Goal: Task Accomplishment & Management: Manage account settings

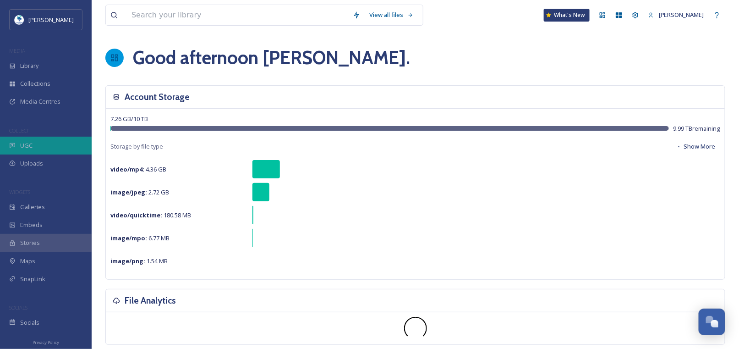
click at [21, 146] on span "UGC" at bounding box center [26, 145] width 12 height 9
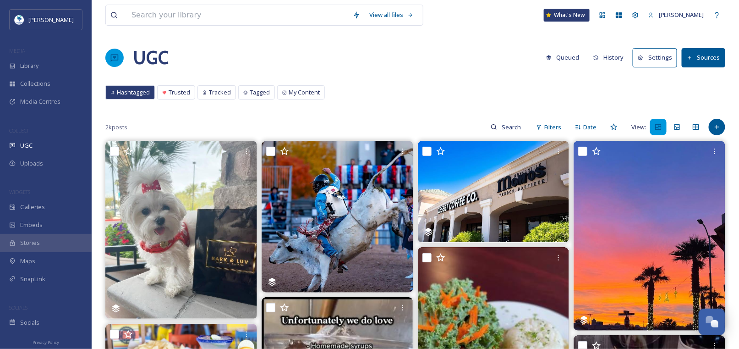
click at [616, 60] on button "History" at bounding box center [609, 58] width 40 height 18
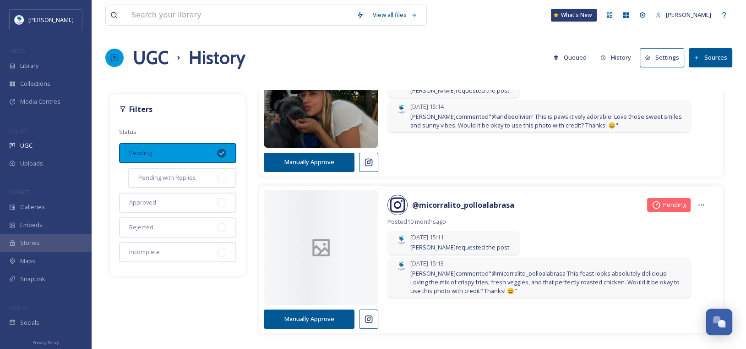
scroll to position [550, 0]
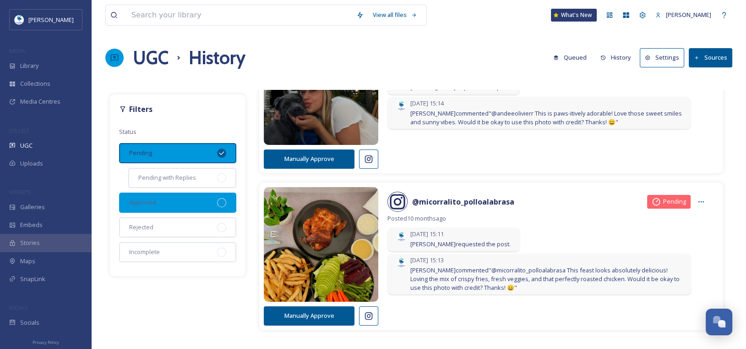
click at [167, 199] on div "Approved" at bounding box center [177, 202] width 117 height 20
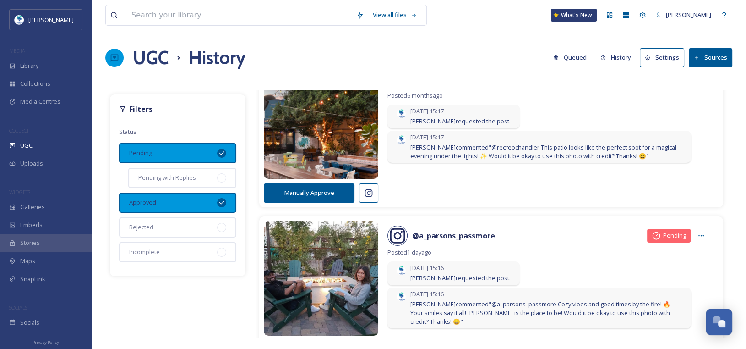
scroll to position [92, 0]
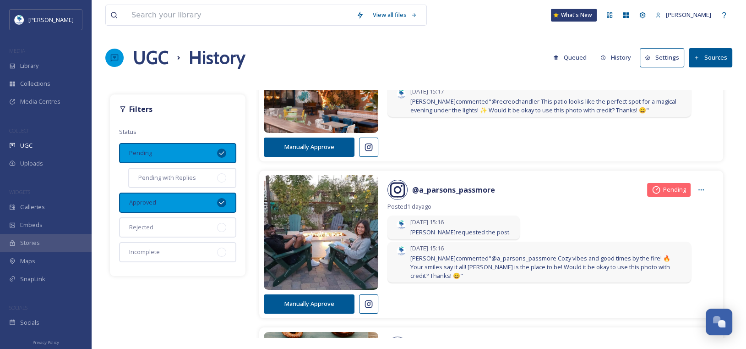
click at [222, 150] on icon at bounding box center [221, 152] width 7 height 7
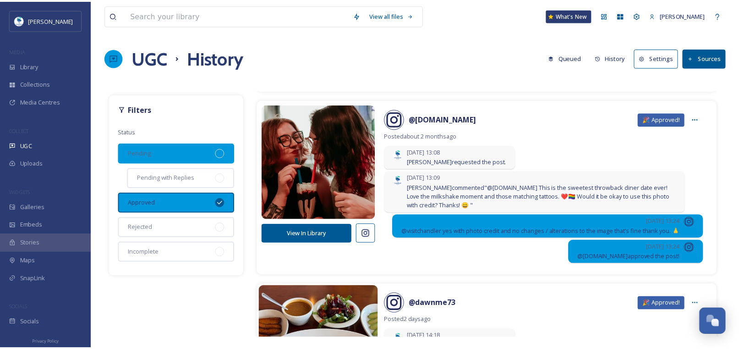
scroll to position [3802, 0]
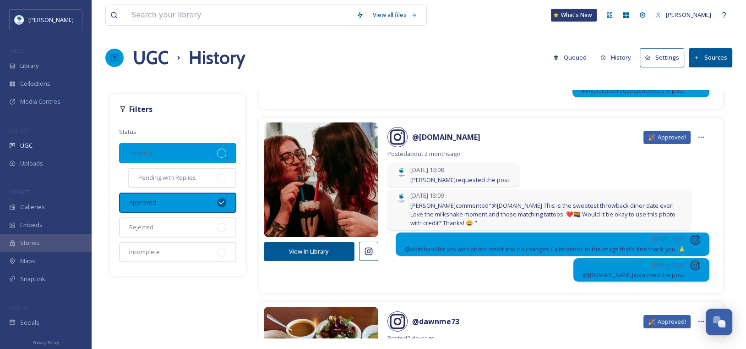
click at [301, 242] on button "View In Library" at bounding box center [309, 251] width 91 height 19
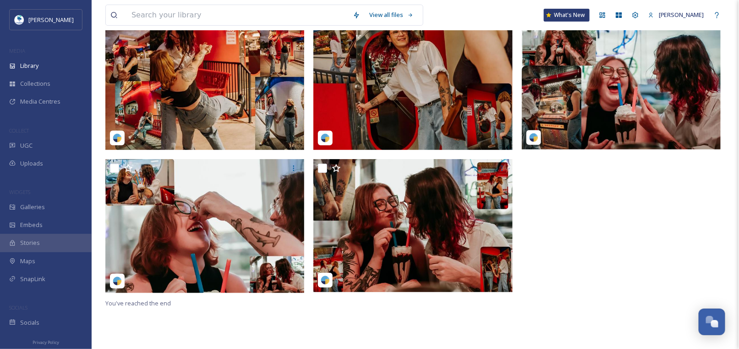
scroll to position [112, 0]
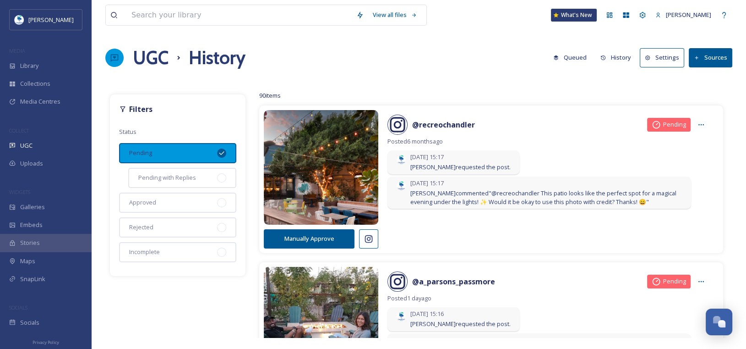
click at [711, 60] on button "Sources" at bounding box center [711, 57] width 44 height 19
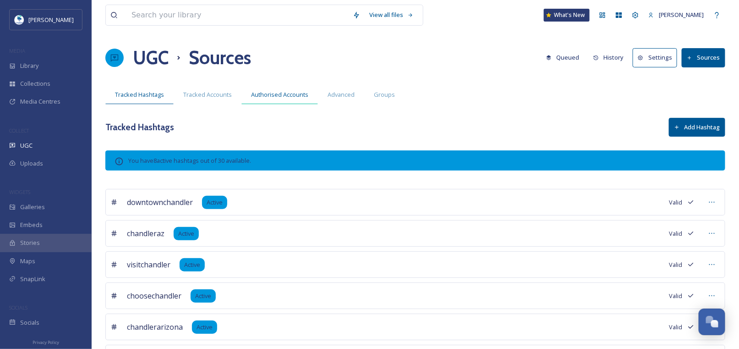
click at [280, 95] on span "Authorised Accounts" at bounding box center [279, 94] width 57 height 9
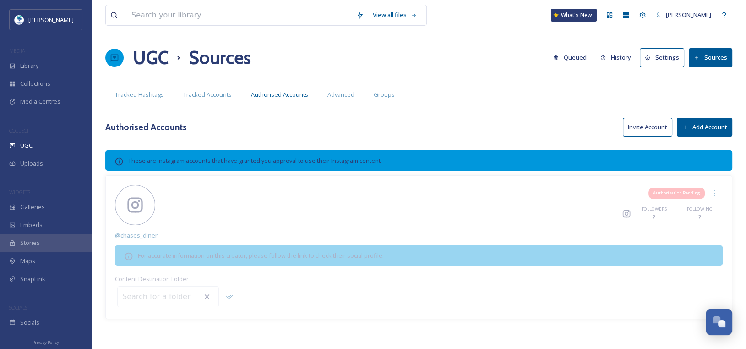
click at [661, 190] on span "Authorisation Pending" at bounding box center [676, 193] width 47 height 6
